Goal: Navigation & Orientation: Find specific page/section

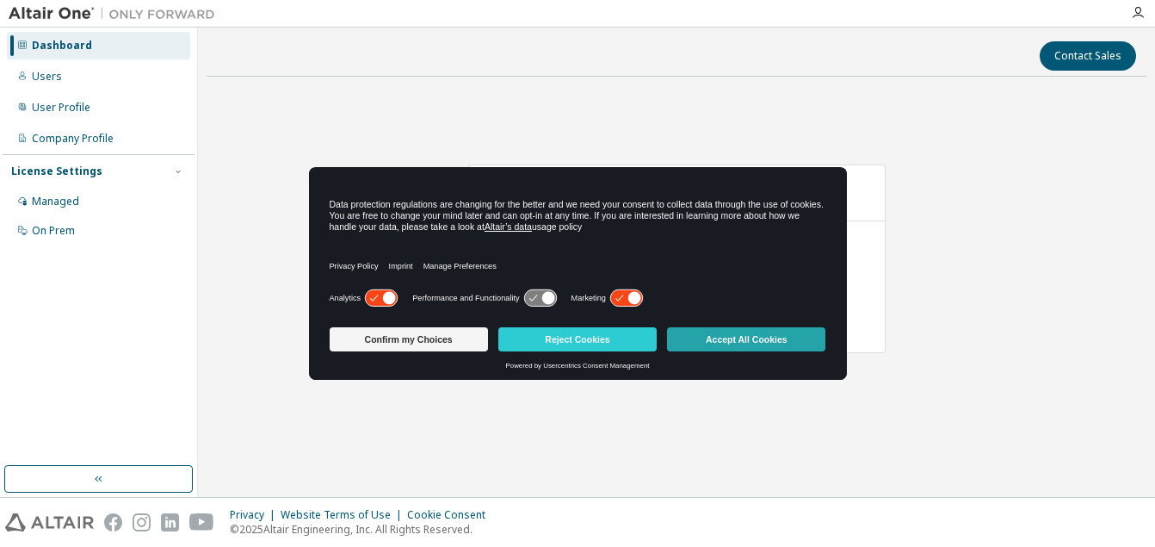
click at [757, 336] on button "Accept All Cookies" at bounding box center [746, 339] width 158 height 24
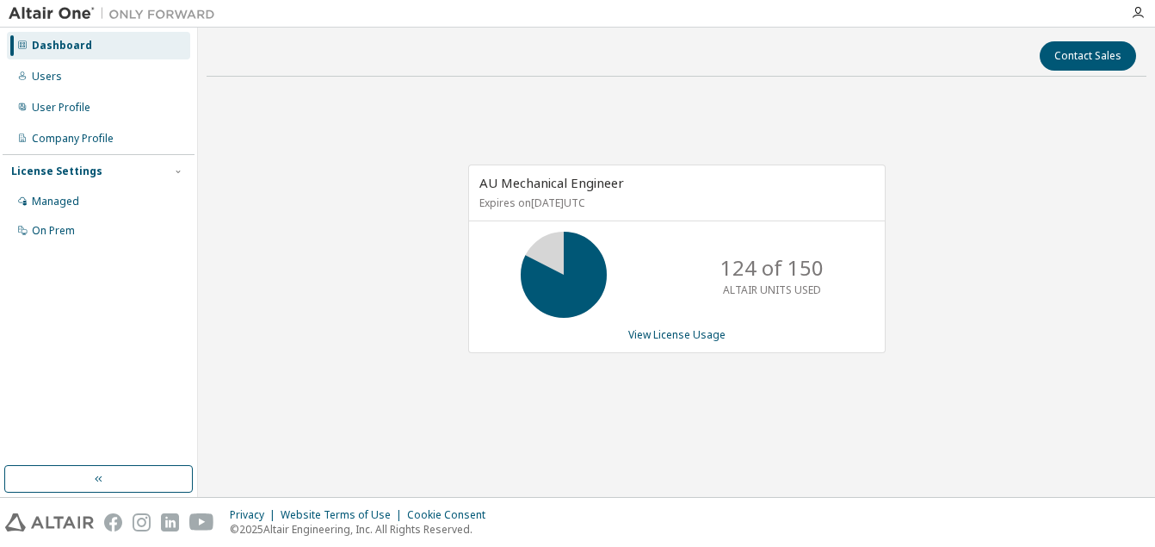
click at [49, 15] on img at bounding box center [116, 13] width 215 height 17
click at [44, 14] on img at bounding box center [116, 13] width 215 height 17
